Goal: Task Accomplishment & Management: Use online tool/utility

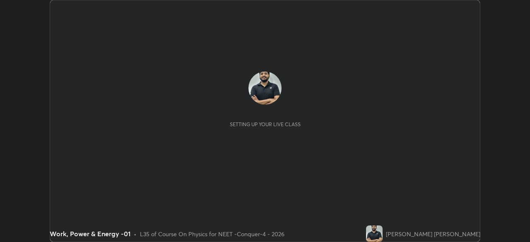
scroll to position [242, 530]
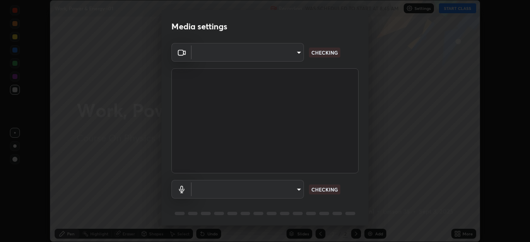
click at [287, 61] on body "Erase all Work, Power & Energy -01 Recording WAS SCHEDULED TO START AT 8:45 AM …" at bounding box center [265, 121] width 530 height 242
click at [285, 59] on div at bounding box center [265, 121] width 530 height 242
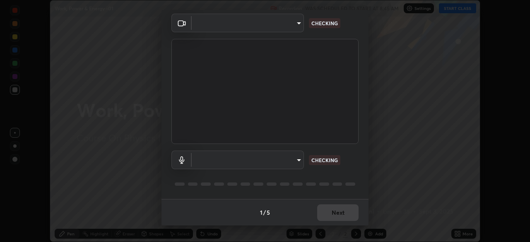
type input "a2c9e0304fea7a197325265949ed38064ec23766b16e4a4df4757bcf8ee53c87"
type input "default"
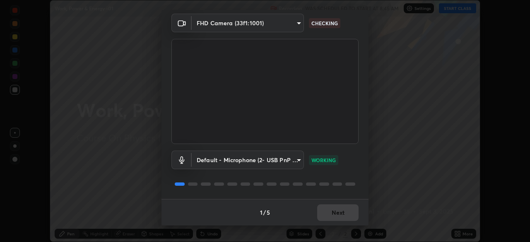
click at [291, 160] on body "Erase all Work, Power & Energy -01 Recording WAS SCHEDULED TO START AT 8:45 AM …" at bounding box center [265, 121] width 530 height 242
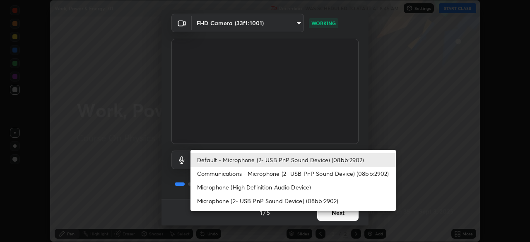
click at [287, 162] on li "Default - Microphone (2- USB PnP Sound Device) (08bb:2902)" at bounding box center [292, 160] width 205 height 14
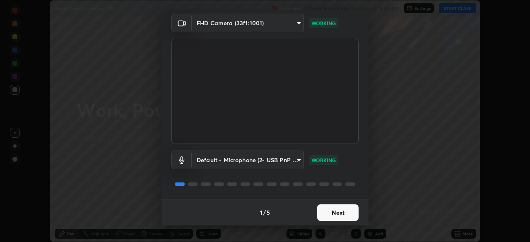
click at [334, 215] on button "Next" at bounding box center [337, 213] width 41 height 17
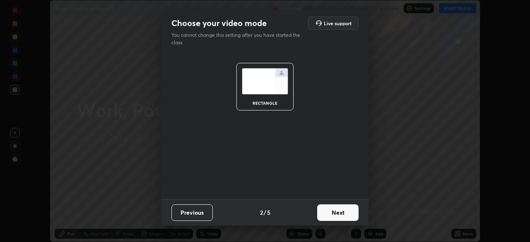
scroll to position [0, 0]
click at [345, 215] on button "Next" at bounding box center [337, 213] width 41 height 17
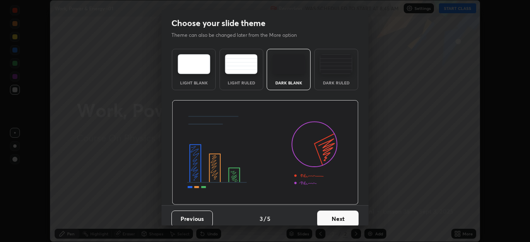
click at [351, 217] on button "Next" at bounding box center [337, 219] width 41 height 17
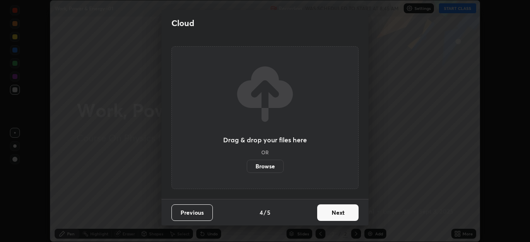
click at [355, 216] on button "Next" at bounding box center [337, 213] width 41 height 17
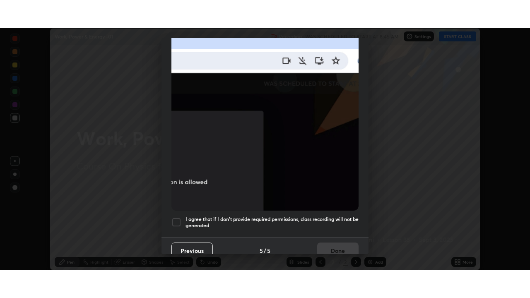
scroll to position [198, 0]
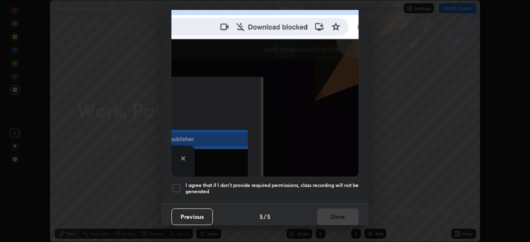
click at [173, 187] on div at bounding box center [176, 188] width 10 height 10
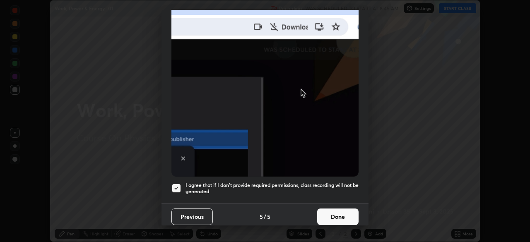
click at [330, 214] on button "Done" at bounding box center [337, 217] width 41 height 17
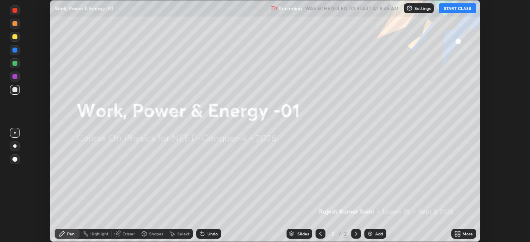
click at [456, 235] on icon at bounding box center [456, 235] width 2 height 2
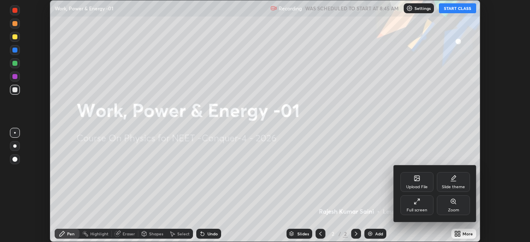
click at [417, 209] on div "Full screen" at bounding box center [417, 210] width 21 height 4
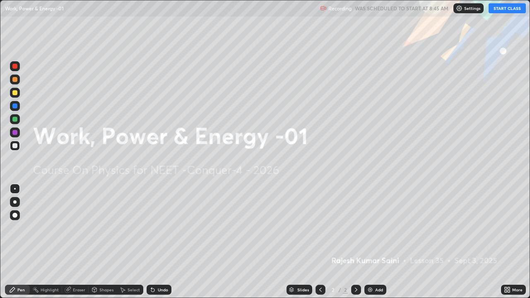
scroll to position [298, 530]
click at [466, 9] on p "Settings" at bounding box center [472, 8] width 16 height 4
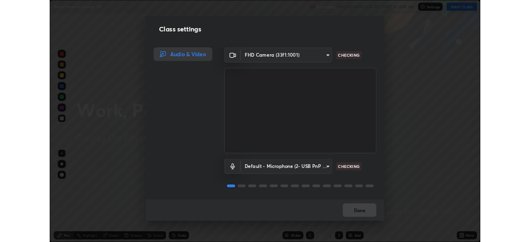
scroll to position [1, 0]
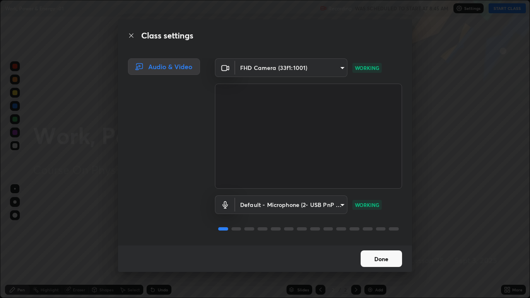
click at [383, 242] on button "Done" at bounding box center [381, 259] width 41 height 17
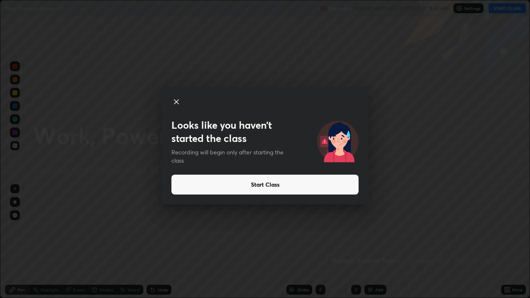
click at [288, 188] on button "Start Class" at bounding box center [264, 185] width 187 height 20
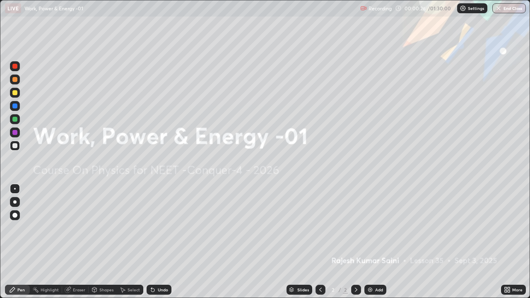
click at [380, 242] on div "Add" at bounding box center [379, 290] width 8 height 4
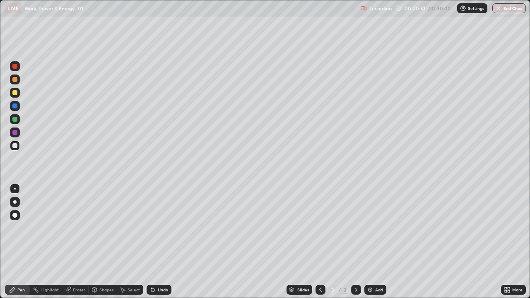
click at [15, 202] on div at bounding box center [14, 201] width 3 height 3
click at [11, 67] on div at bounding box center [15, 66] width 10 height 10
click at [100, 242] on div "Shapes" at bounding box center [103, 290] width 28 height 10
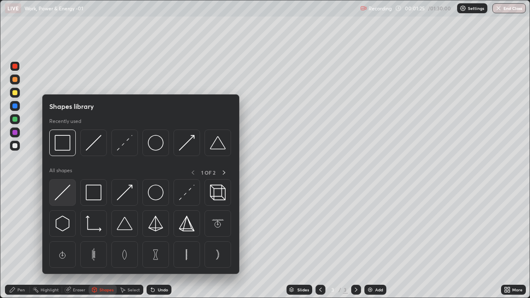
click at [64, 199] on img at bounding box center [63, 193] width 16 height 16
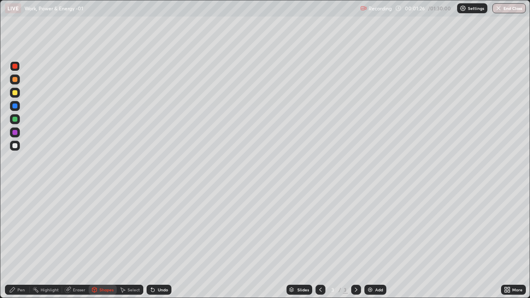
click at [17, 147] on div at bounding box center [14, 145] width 5 height 5
click at [86, 242] on div "Eraser" at bounding box center [75, 290] width 27 height 10
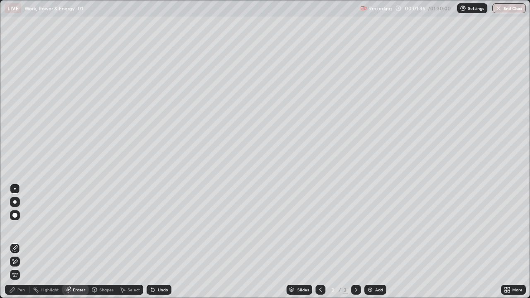
click at [96, 242] on icon at bounding box center [94, 289] width 5 height 5
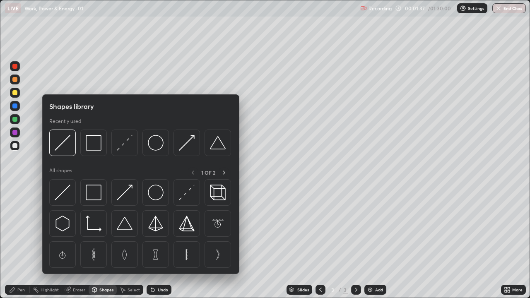
click at [92, 147] on img at bounding box center [94, 143] width 16 height 16
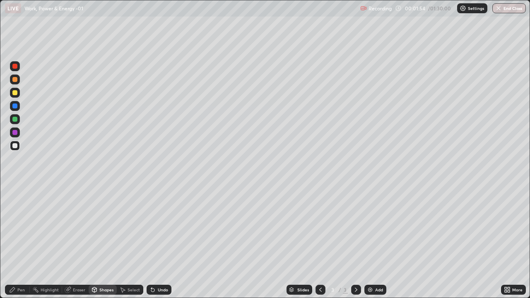
click at [20, 242] on div "Pen" at bounding box center [20, 290] width 7 height 4
click at [15, 93] on div at bounding box center [14, 92] width 5 height 5
click at [16, 146] on div at bounding box center [14, 145] width 5 height 5
click at [16, 133] on div at bounding box center [14, 132] width 5 height 5
click at [14, 147] on div at bounding box center [14, 145] width 5 height 5
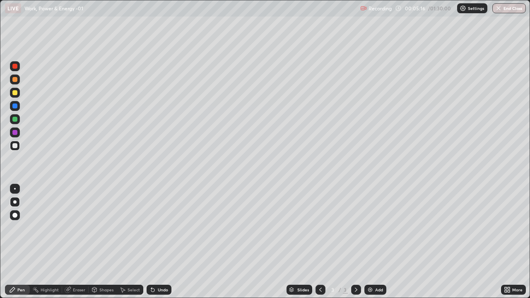
click at [80, 242] on div "Eraser" at bounding box center [79, 290] width 12 height 4
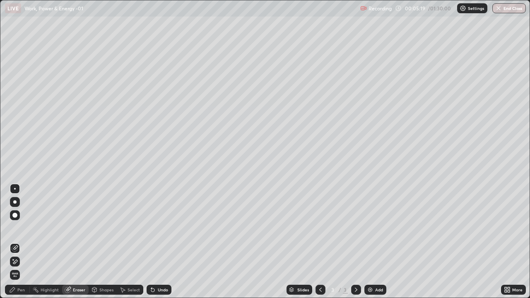
click at [23, 242] on div "Pen" at bounding box center [20, 290] width 7 height 4
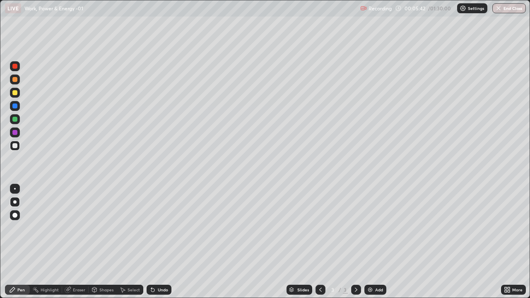
click at [13, 94] on div at bounding box center [14, 92] width 5 height 5
click at [371, 242] on img at bounding box center [370, 290] width 7 height 7
click at [17, 147] on div at bounding box center [14, 145] width 5 height 5
click at [155, 242] on div "Undo" at bounding box center [159, 290] width 25 height 10
click at [152, 242] on icon at bounding box center [152, 290] width 3 height 3
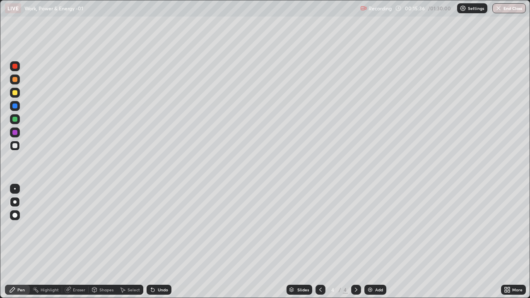
click at [320, 242] on icon at bounding box center [320, 290] width 7 height 7
click at [355, 242] on icon at bounding box center [356, 290] width 7 height 7
click at [15, 67] on div at bounding box center [14, 66] width 5 height 5
click at [14, 147] on div at bounding box center [14, 145] width 5 height 5
click at [13, 70] on div at bounding box center [15, 66] width 10 height 10
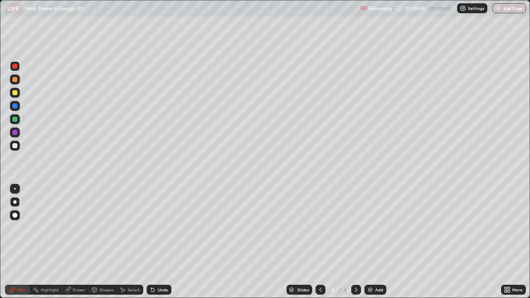
click at [159, 242] on div "Undo" at bounding box center [159, 290] width 25 height 10
click at [158, 242] on div "Undo" at bounding box center [163, 290] width 10 height 4
click at [17, 144] on div at bounding box center [15, 146] width 10 height 10
click at [159, 242] on div "Undo" at bounding box center [163, 290] width 10 height 4
click at [17, 95] on div at bounding box center [15, 93] width 10 height 10
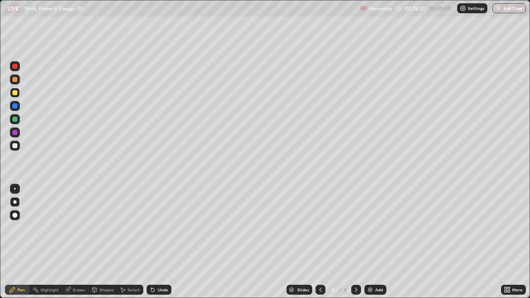
click at [368, 242] on img at bounding box center [370, 290] width 7 height 7
click at [14, 149] on div at bounding box center [15, 146] width 10 height 10
click at [369, 242] on img at bounding box center [370, 290] width 7 height 7
click at [155, 242] on div "Undo" at bounding box center [159, 290] width 25 height 10
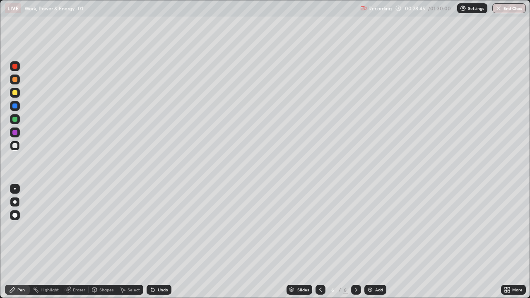
click at [156, 242] on div "Undo" at bounding box center [159, 290] width 25 height 10
click at [158, 242] on div "Undo" at bounding box center [163, 290] width 10 height 4
click at [78, 242] on div "Eraser" at bounding box center [79, 290] width 12 height 4
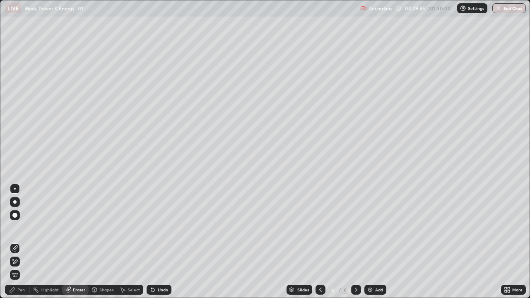
click at [22, 242] on div "Pen" at bounding box center [20, 290] width 7 height 4
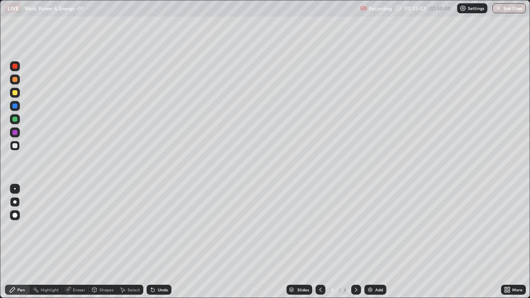
click at [378, 242] on div "Add" at bounding box center [379, 290] width 8 height 4
click at [19, 93] on div at bounding box center [15, 93] width 10 height 10
click at [152, 242] on icon at bounding box center [152, 290] width 3 height 3
click at [316, 242] on div at bounding box center [321, 290] width 10 height 10
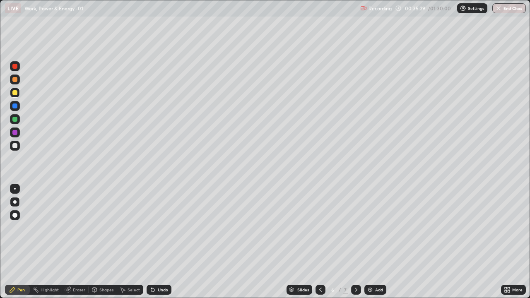
click at [79, 242] on div "Eraser" at bounding box center [79, 290] width 12 height 4
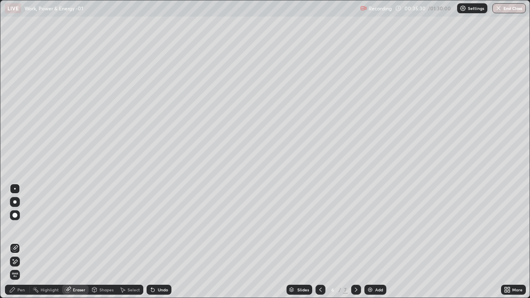
click at [19, 242] on div "Pen" at bounding box center [20, 290] width 7 height 4
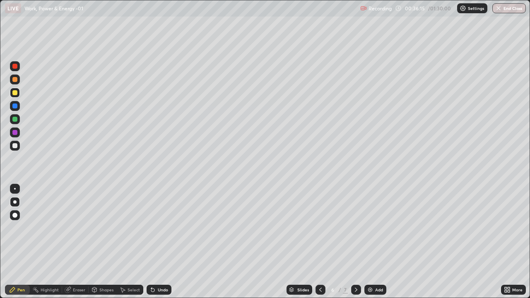
click at [323, 242] on div at bounding box center [321, 290] width 10 height 10
click at [13, 147] on div at bounding box center [14, 145] width 5 height 5
click at [82, 242] on div "Eraser" at bounding box center [75, 290] width 27 height 17
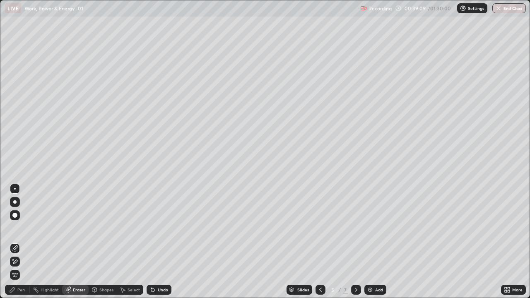
click at [22, 242] on div "Pen" at bounding box center [20, 290] width 7 height 4
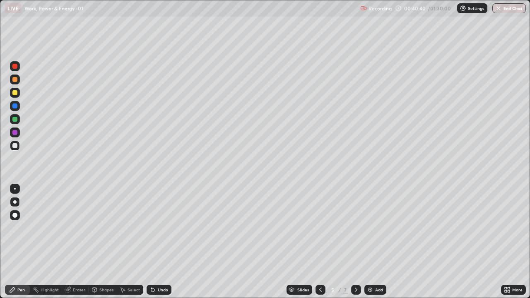
click at [355, 242] on icon at bounding box center [356, 290] width 7 height 7
click at [13, 148] on div at bounding box center [15, 146] width 10 height 10
click at [78, 242] on div "Eraser" at bounding box center [79, 290] width 12 height 4
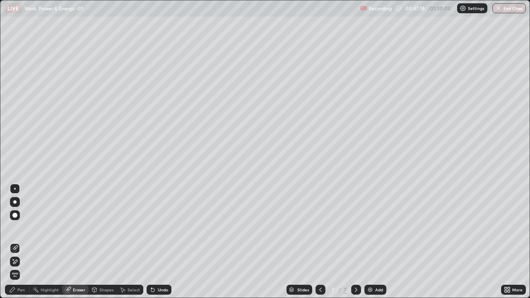
click at [21, 242] on div "Pen" at bounding box center [20, 290] width 7 height 4
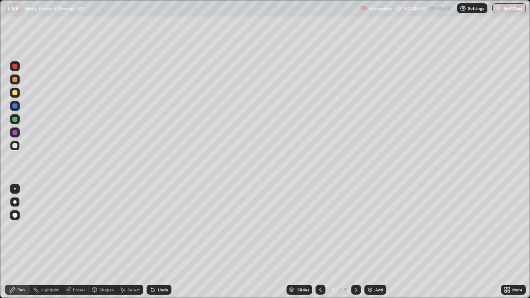
click at [14, 146] on div at bounding box center [14, 145] width 5 height 5
click at [319, 242] on icon at bounding box center [320, 290] width 7 height 7
click at [320, 242] on icon at bounding box center [320, 290] width 7 height 7
click at [355, 242] on icon at bounding box center [356, 290] width 7 height 7
click at [354, 242] on icon at bounding box center [356, 290] width 7 height 7
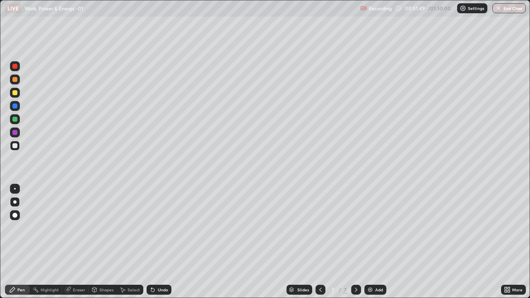
click at [320, 242] on icon at bounding box center [320, 290] width 7 height 7
click at [356, 242] on icon at bounding box center [356, 290] width 2 height 4
click at [84, 242] on div "Eraser" at bounding box center [79, 290] width 12 height 4
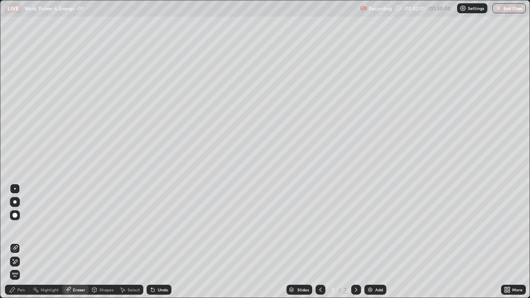
click at [118, 242] on div "Select" at bounding box center [130, 290] width 27 height 10
click at [128, 242] on div "Select" at bounding box center [134, 290] width 12 height 4
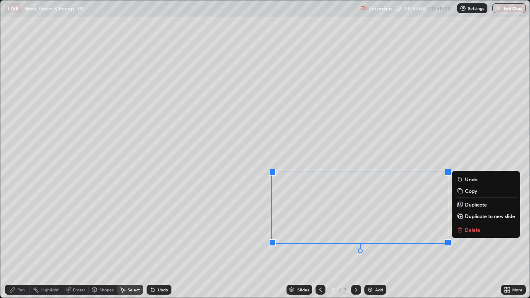
click at [470, 230] on p "Delete" at bounding box center [472, 230] width 15 height 7
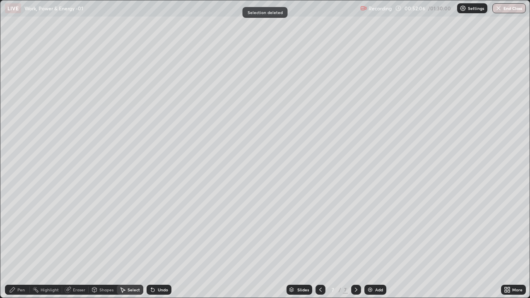
click at [23, 242] on div "Pen" at bounding box center [20, 290] width 7 height 4
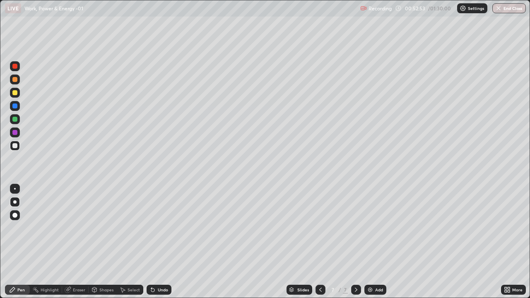
click at [158, 242] on div "Undo" at bounding box center [163, 290] width 10 height 4
click at [139, 242] on div "Select" at bounding box center [130, 290] width 27 height 10
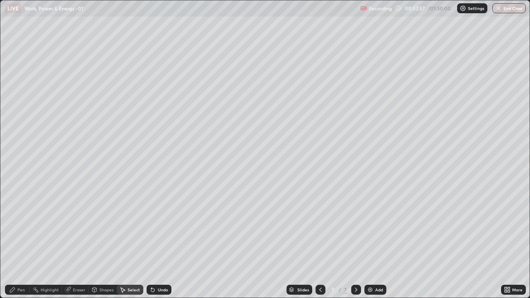
click at [164, 242] on div "Undo" at bounding box center [163, 290] width 10 height 4
click at [79, 242] on div "Eraser" at bounding box center [79, 290] width 12 height 4
click at [24, 242] on div "Pen" at bounding box center [20, 290] width 7 height 4
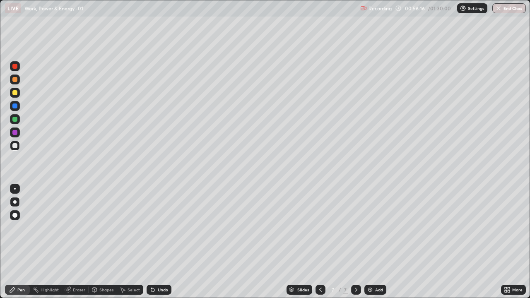
click at [378, 242] on div "Add" at bounding box center [379, 290] width 8 height 4
click at [19, 146] on div at bounding box center [15, 146] width 10 height 10
click at [15, 96] on div at bounding box center [15, 93] width 10 height 10
click at [16, 145] on div at bounding box center [14, 145] width 5 height 5
click at [15, 93] on div at bounding box center [14, 92] width 5 height 5
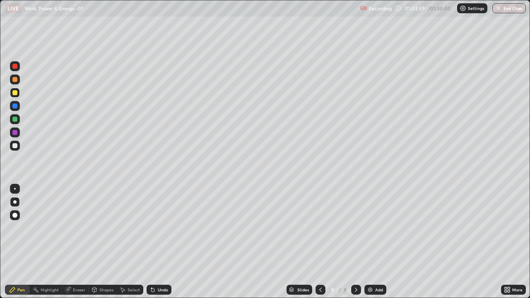
click at [320, 242] on icon at bounding box center [320, 290] width 7 height 7
click at [353, 242] on icon at bounding box center [356, 290] width 7 height 7
click at [355, 242] on icon at bounding box center [356, 290] width 7 height 7
click at [375, 242] on div "Add" at bounding box center [375, 290] width 22 height 10
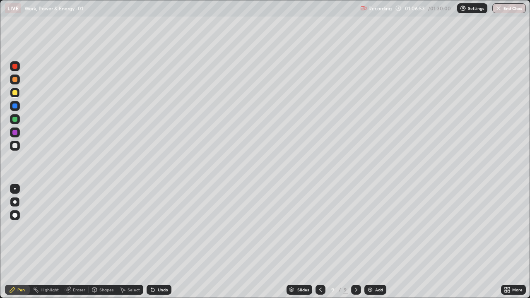
click at [14, 146] on div at bounding box center [14, 145] width 5 height 5
click at [17, 147] on div at bounding box center [14, 145] width 5 height 5
click at [16, 146] on div at bounding box center [14, 145] width 5 height 5
click at [15, 94] on div at bounding box center [14, 92] width 5 height 5
click at [14, 147] on div at bounding box center [14, 145] width 5 height 5
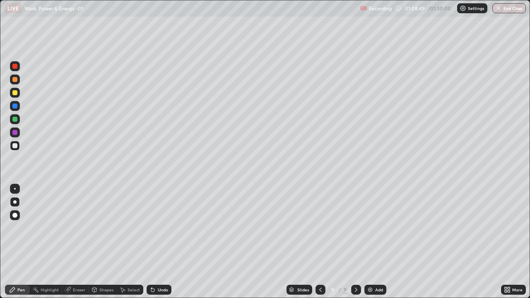
click at [320, 242] on icon at bounding box center [320, 290] width 7 height 7
click at [319, 242] on icon at bounding box center [320, 290] width 2 height 4
click at [318, 242] on icon at bounding box center [320, 290] width 7 height 7
click at [320, 242] on icon at bounding box center [320, 290] width 7 height 7
click at [316, 242] on div at bounding box center [321, 290] width 10 height 10
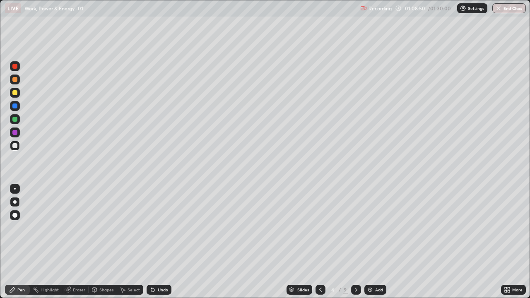
click at [318, 242] on icon at bounding box center [320, 290] width 7 height 7
click at [355, 242] on icon at bounding box center [356, 290] width 7 height 7
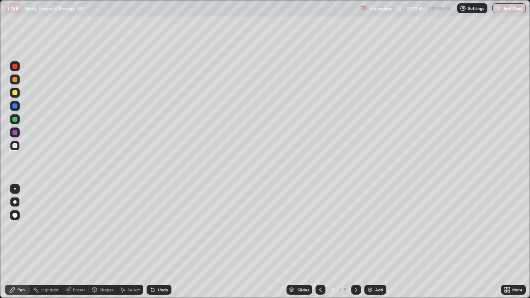
click at [355, 242] on icon at bounding box center [356, 290] width 7 height 7
click at [352, 242] on div at bounding box center [356, 290] width 10 height 10
click at [355, 242] on icon at bounding box center [356, 290] width 7 height 7
click at [69, 242] on icon at bounding box center [68, 289] width 5 height 4
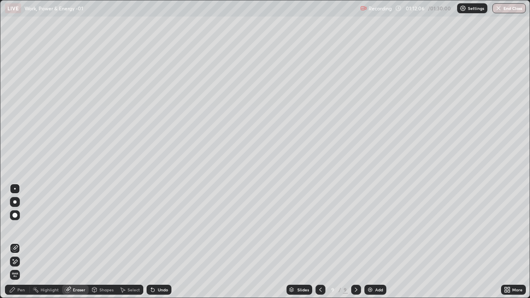
click at [24, 242] on div "Pen" at bounding box center [20, 290] width 7 height 4
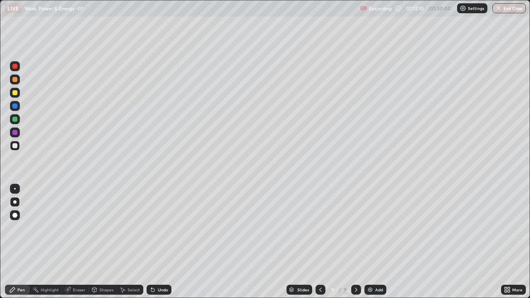
click at [14, 133] on div at bounding box center [14, 132] width 5 height 5
click at [15, 146] on div at bounding box center [14, 145] width 5 height 5
click at [160, 242] on div "Undo" at bounding box center [163, 290] width 10 height 4
click at [157, 242] on div "Undo" at bounding box center [159, 290] width 25 height 10
click at [14, 135] on div at bounding box center [14, 132] width 5 height 5
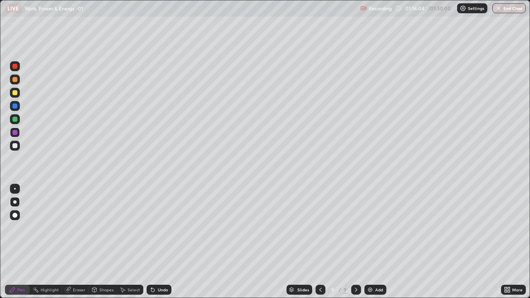
click at [158, 242] on div "Undo" at bounding box center [163, 290] width 10 height 4
click at [371, 242] on img at bounding box center [370, 290] width 7 height 7
click at [14, 144] on div at bounding box center [14, 145] width 5 height 5
click at [319, 242] on icon at bounding box center [320, 290] width 7 height 7
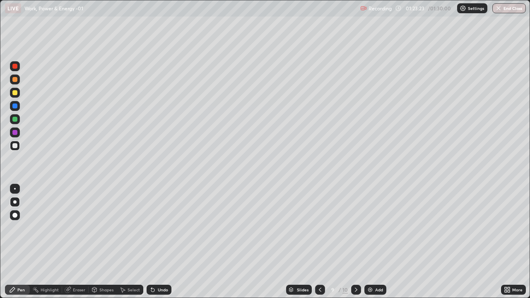
click at [359, 242] on icon at bounding box center [356, 290] width 7 height 7
click at [512, 12] on button "End Class" at bounding box center [509, 8] width 34 height 10
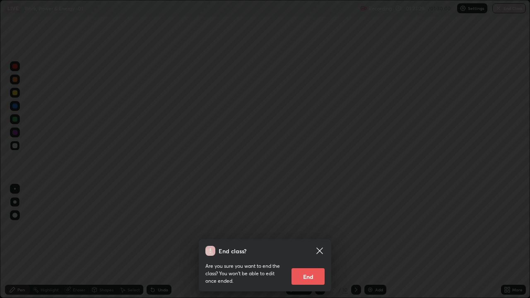
click at [314, 242] on button "End" at bounding box center [308, 276] width 33 height 17
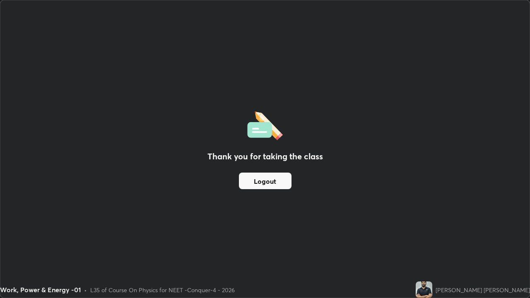
click at [13, 242] on div "Thank you for taking the class Logout" at bounding box center [264, 148] width 529 height 297
click at [253, 186] on button "Logout" at bounding box center [265, 181] width 53 height 17
click at [257, 188] on button "Logout" at bounding box center [265, 181] width 53 height 17
click at [279, 184] on button "Logout" at bounding box center [265, 181] width 53 height 17
click at [271, 185] on button "Logout" at bounding box center [265, 181] width 53 height 17
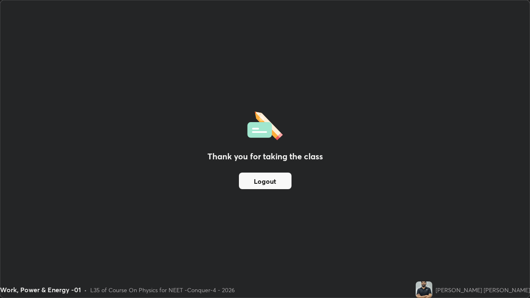
click at [267, 183] on button "Logout" at bounding box center [265, 181] width 53 height 17
click at [269, 185] on button "Logout" at bounding box center [265, 181] width 53 height 17
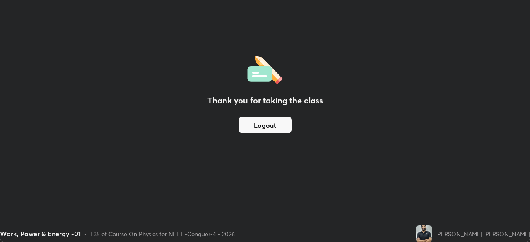
scroll to position [41167, 40879]
